Goal: Information Seeking & Learning: Learn about a topic

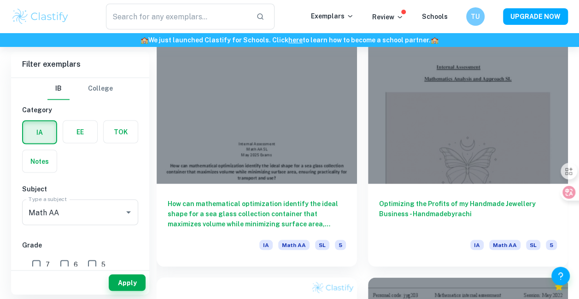
scroll to position [765, 0]
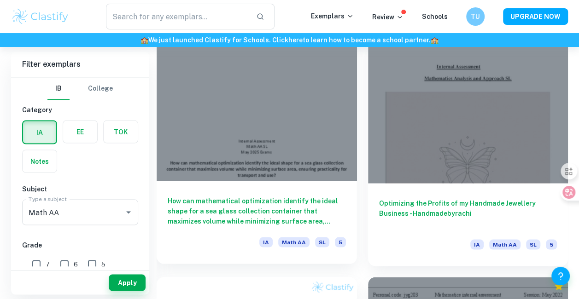
click at [292, 153] on div at bounding box center [257, 106] width 200 height 150
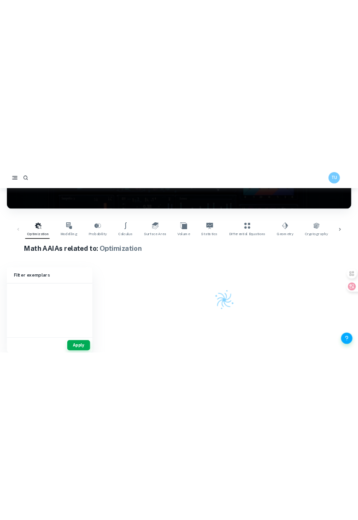
scroll to position [29, 0]
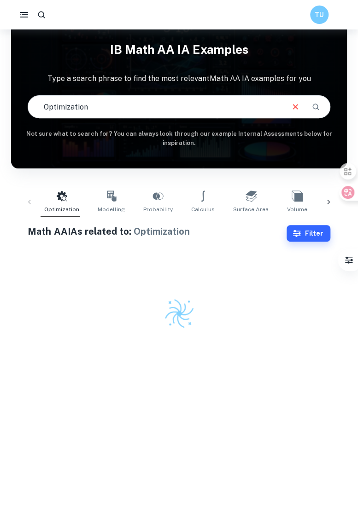
click at [293, 7] on div "Home IA Math AA IB Math AA IA examples Type a search phrase to find the most re…" at bounding box center [179, 7] width 336 height 0
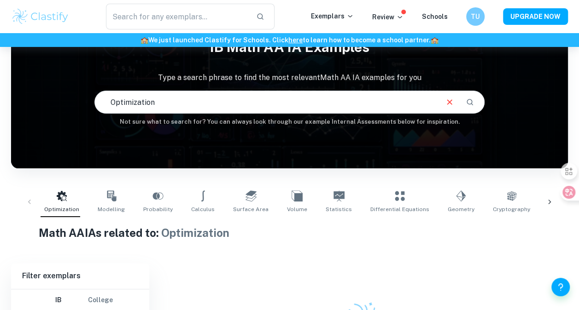
scroll to position [138, 0]
